Goal: Task Accomplishment & Management: Use online tool/utility

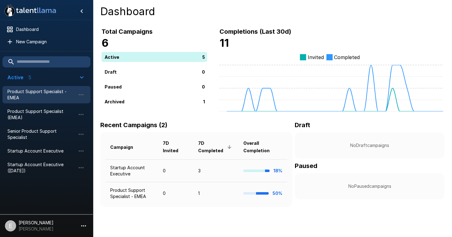
click at [30, 91] on span "Product Support Specialist - EMEA" at bounding box center [41, 95] width 68 height 12
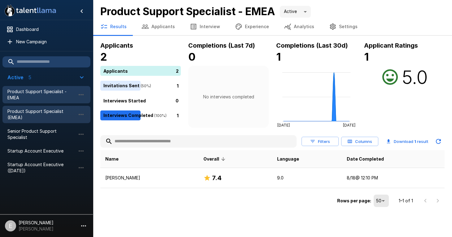
click at [38, 113] on span "Product Support Specialist (EMEA)" at bounding box center [41, 114] width 68 height 12
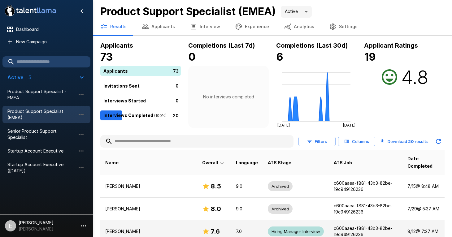
click at [156, 223] on td "[PERSON_NAME]" at bounding box center [148, 231] width 97 height 23
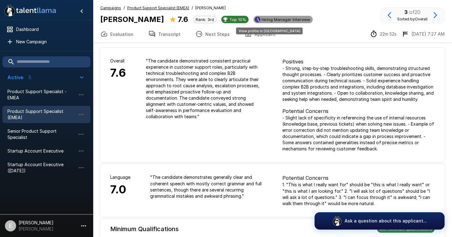
click at [259, 20] on span "Hiring Manager Interview" at bounding box center [286, 19] width 54 height 5
click at [18, 113] on span "Product Support Specialist (EMEA)" at bounding box center [41, 114] width 68 height 12
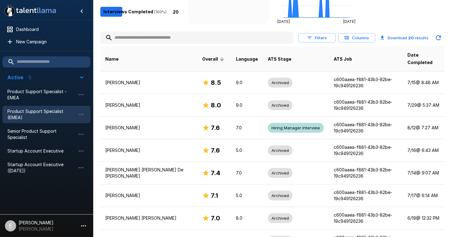
scroll to position [113, 0]
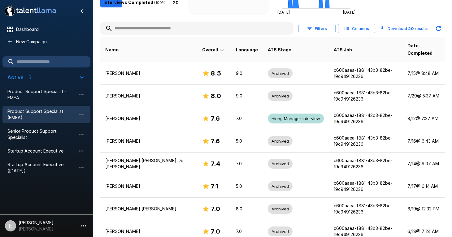
click at [157, 27] on input "text" at bounding box center [196, 28] width 193 height 11
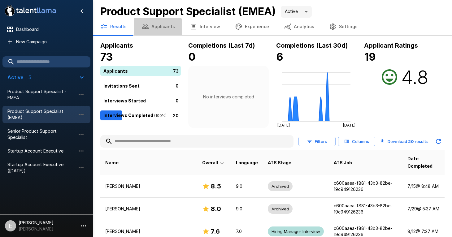
click at [150, 29] on button "Applicants" at bounding box center [158, 26] width 48 height 17
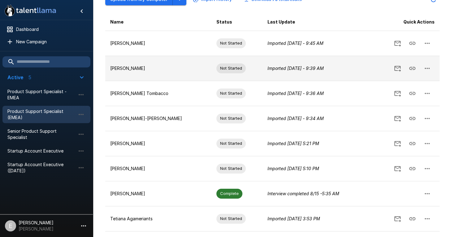
scroll to position [96, 0]
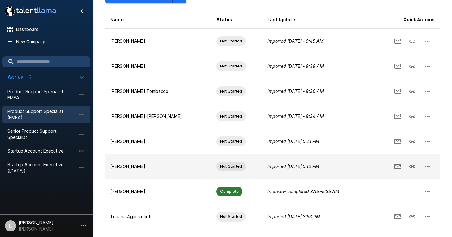
click at [414, 164] on icon "Copy Interview Link" at bounding box center [412, 166] width 7 height 7
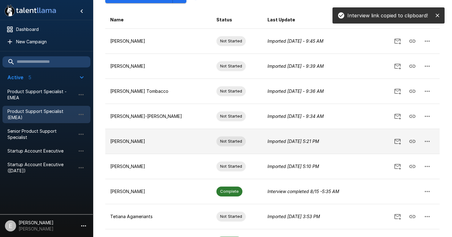
click at [410, 141] on icon "Copy Interview Link" at bounding box center [412, 141] width 7 height 7
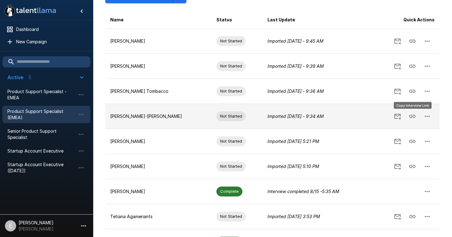
click at [413, 120] on button "Copy Interview Link" at bounding box center [412, 116] width 15 height 15
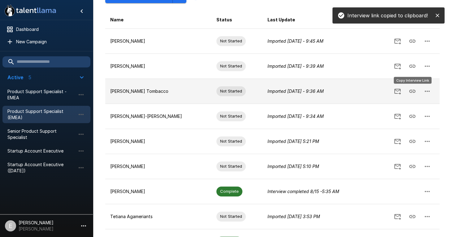
click at [414, 92] on icon "Copy Interview Link" at bounding box center [412, 91] width 7 height 7
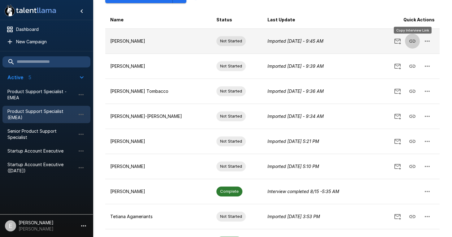
click at [410, 41] on icon "Copy Interview Link" at bounding box center [412, 41] width 6 height 3
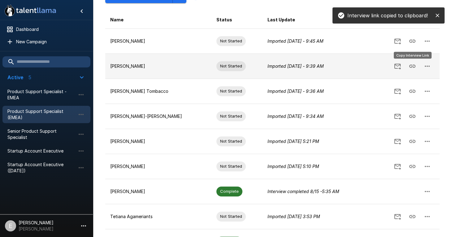
click at [414, 63] on icon "Copy Interview Link" at bounding box center [412, 66] width 7 height 7
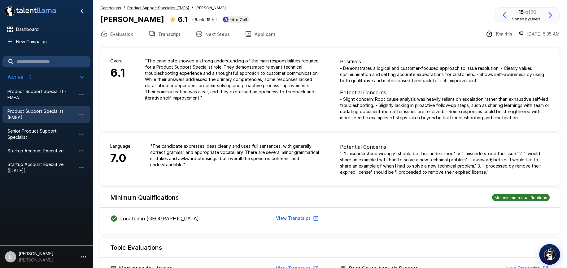
click at [546, 250] on img "button" at bounding box center [549, 254] width 13 height 13
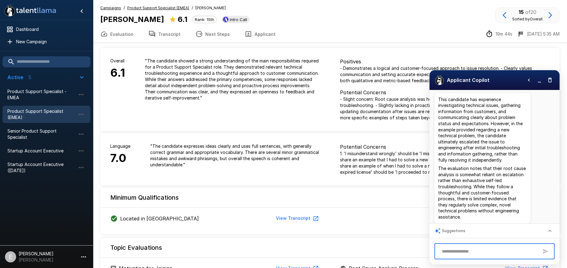
scroll to position [51, 0]
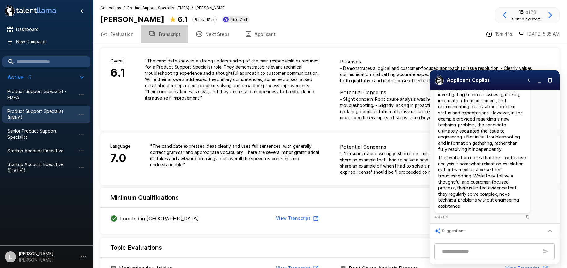
click at [166, 35] on button "Transcript" at bounding box center [164, 33] width 47 height 17
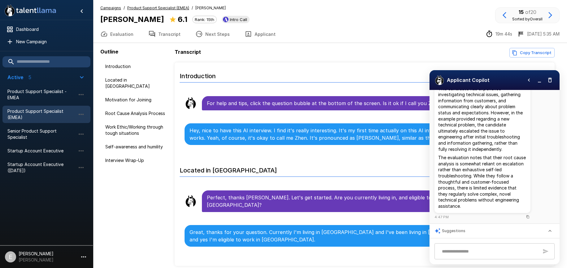
click at [540, 82] on icon "button" at bounding box center [539, 82] width 3 height 1
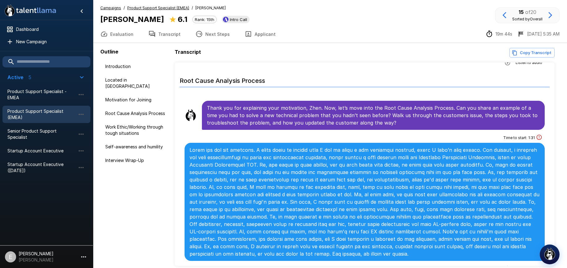
scroll to position [324, 0]
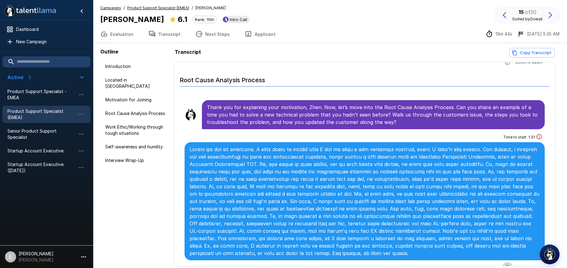
click at [508, 266] on icon "button" at bounding box center [507, 268] width 5 height 5
click at [481, 266] on icon "button" at bounding box center [482, 269] width 6 height 6
